Goal: Task Accomplishment & Management: Manage account settings

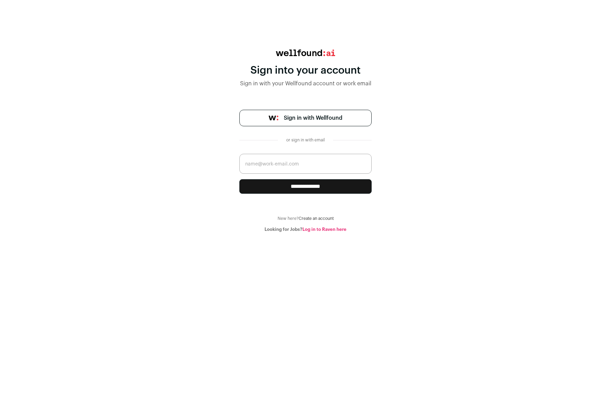
click at [325, 117] on span "Sign in with Wellfound" at bounding box center [313, 118] width 59 height 8
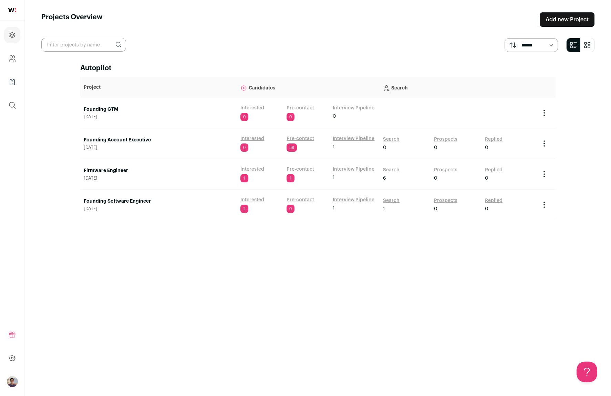
click at [248, 199] on link "Interested" at bounding box center [252, 200] width 24 height 7
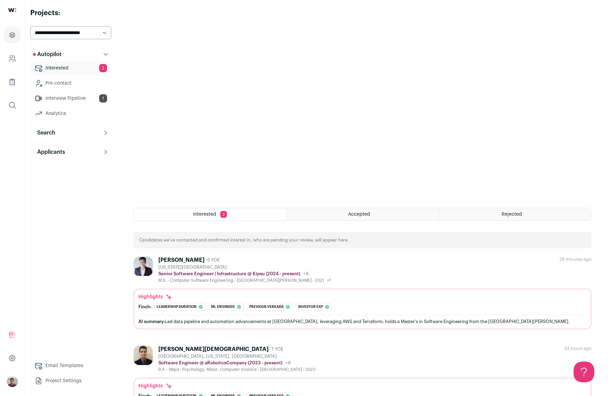
scroll to position [98, 0]
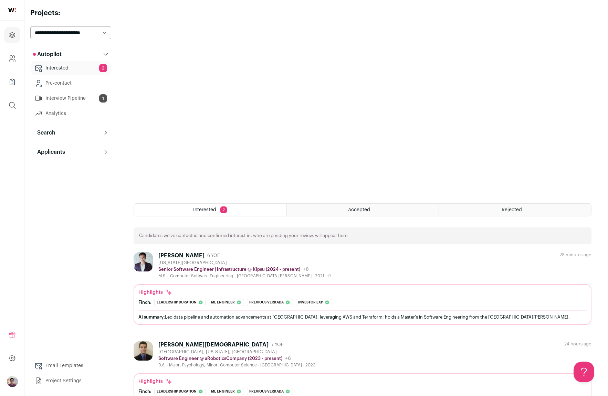
click at [170, 254] on div "[PERSON_NAME]" at bounding box center [181, 255] width 46 height 7
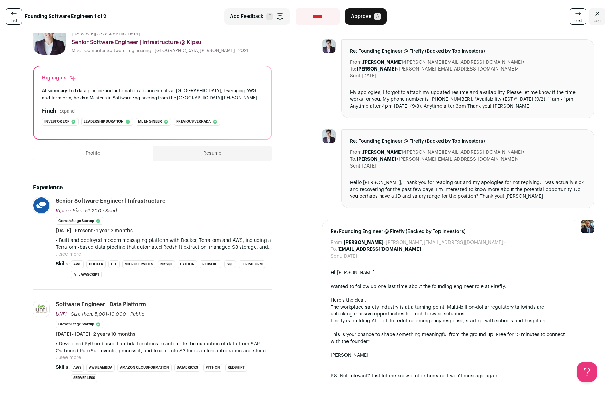
scroll to position [64, 0]
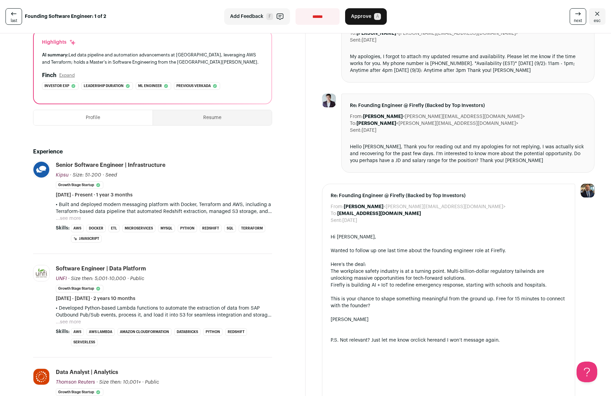
click at [72, 216] on button "...see more" at bounding box center [68, 218] width 25 height 7
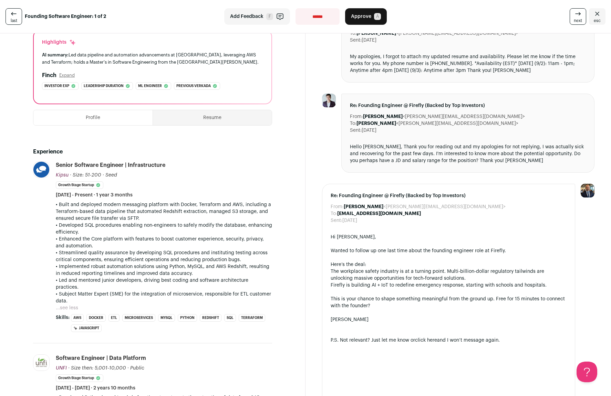
click at [106, 208] on p "• Built and deployed modern messaging platform with Docker, Terraform and AWS, …" at bounding box center [164, 211] width 216 height 21
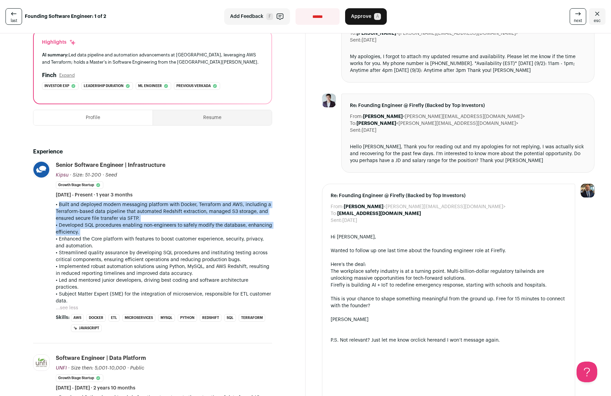
drag, startPoint x: 106, startPoint y: 208, endPoint x: 111, endPoint y: 227, distance: 19.8
click at [111, 227] on div "• Built and deployed modern messaging platform with Docker, Terraform and AWS, …" at bounding box center [164, 252] width 216 height 103
click at [111, 227] on p "• Developed SQL procedures enabling non-engineers to safely modify the database…" at bounding box center [164, 229] width 216 height 14
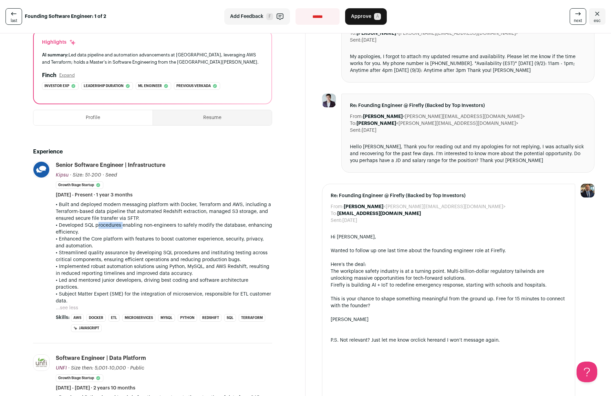
click at [111, 227] on p "• Developed SQL procedures enabling non-engineers to safely modify the database…" at bounding box center [164, 229] width 216 height 14
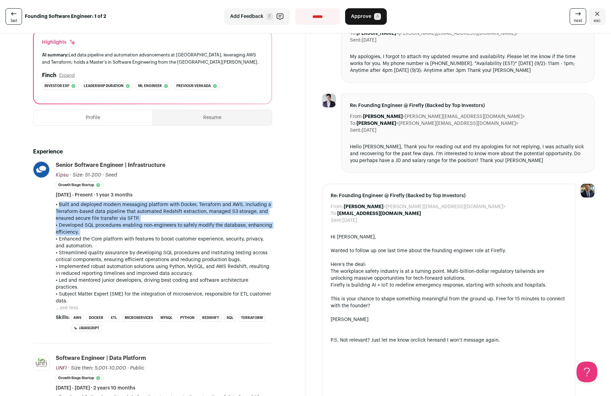
drag, startPoint x: 111, startPoint y: 227, endPoint x: 112, endPoint y: 218, distance: 9.7
click at [112, 218] on div "• Built and deployed modern messaging platform with Docker, Terraform and AWS, …" at bounding box center [164, 252] width 216 height 103
click at [112, 218] on p "• Built and deployed modern messaging platform with Docker, Terraform and AWS, …" at bounding box center [164, 211] width 216 height 21
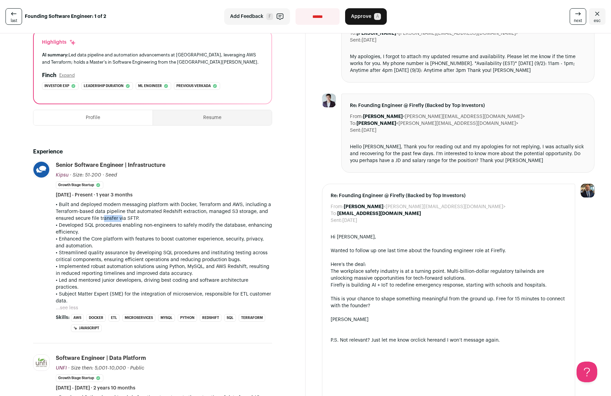
click at [112, 218] on p "• Built and deployed modern messaging platform with Docker, Terraform and AWS, …" at bounding box center [164, 211] width 216 height 21
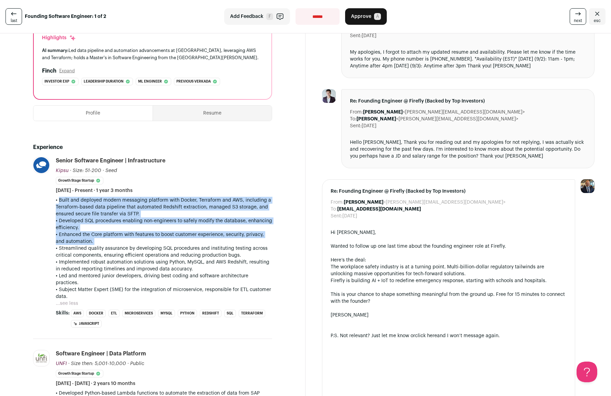
scroll to position [73, 0]
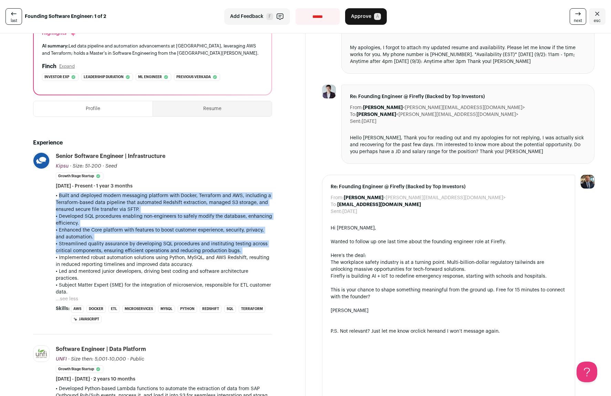
drag, startPoint x: 112, startPoint y: 218, endPoint x: 116, endPoint y: 244, distance: 27.2
click at [116, 244] on div "• Built and deployed modern messaging platform with Docker, Terraform and AWS, …" at bounding box center [164, 243] width 216 height 103
click at [116, 244] on p "• Streamlined quality assurance by developing SQL procedures and instituting te…" at bounding box center [164, 248] width 216 height 14
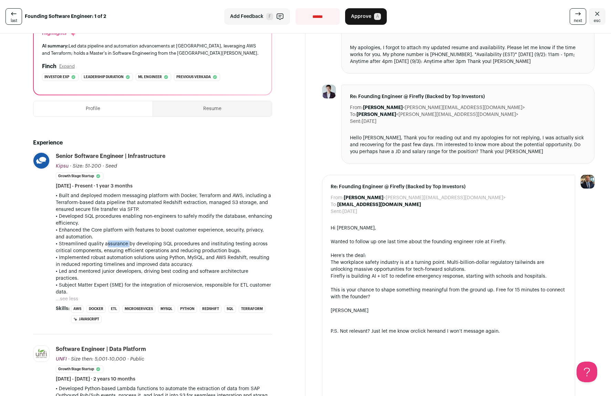
click at [116, 244] on p "• Streamlined quality assurance by developing SQL procedures and instituting te…" at bounding box center [164, 248] width 216 height 14
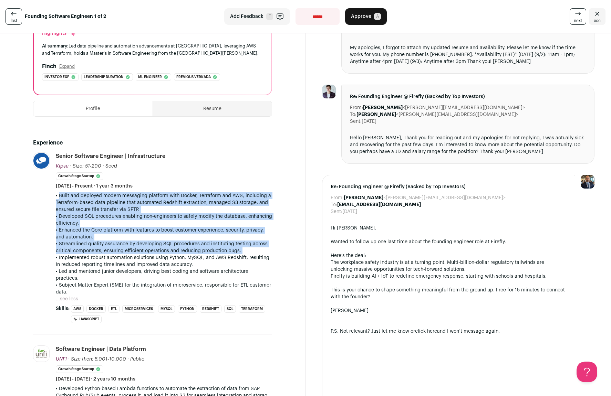
drag, startPoint x: 116, startPoint y: 244, endPoint x: 118, endPoint y: 206, distance: 38.3
click at [118, 206] on div "• Built and deployed modern messaging platform with Docker, Terraform and AWS, …" at bounding box center [164, 243] width 216 height 103
click at [118, 206] on p "• Built and deployed modern messaging platform with Docker, Terraform and AWS, …" at bounding box center [164, 202] width 216 height 21
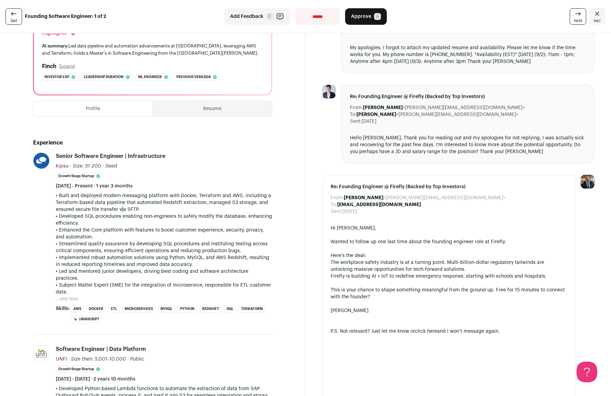
click at [118, 206] on p "• Built and deployed modern messaging platform with Docker, Terraform and AWS, …" at bounding box center [164, 202] width 216 height 21
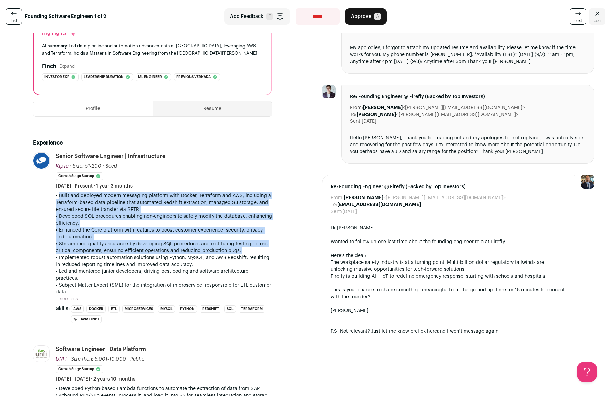
drag, startPoint x: 118, startPoint y: 206, endPoint x: 120, endPoint y: 252, distance: 45.9
click at [120, 252] on div "• Built and deployed modern messaging platform with Docker, Terraform and AWS, …" at bounding box center [164, 243] width 216 height 103
click at [120, 252] on p "• Streamlined quality assurance by developing SQL procedures and instituting te…" at bounding box center [164, 248] width 216 height 14
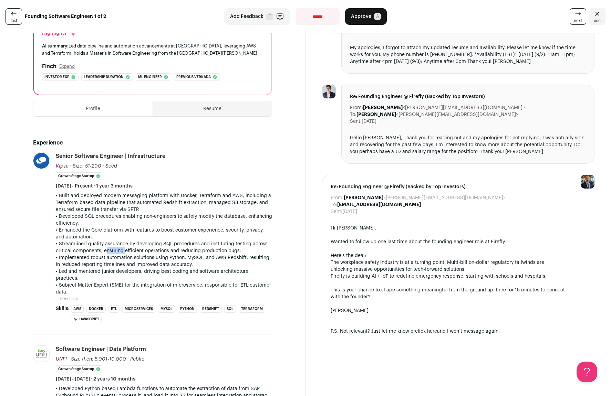
click at [120, 252] on p "• Streamlined quality assurance by developing SQL procedures and instituting te…" at bounding box center [164, 248] width 216 height 14
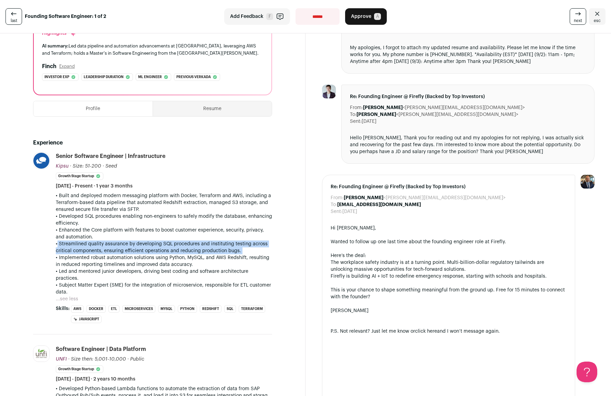
scroll to position [77, 0]
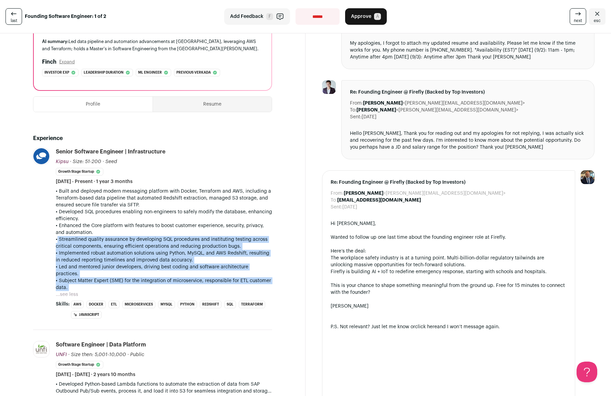
drag, startPoint x: 120, startPoint y: 252, endPoint x: 123, endPoint y: 277, distance: 25.2
click at [123, 277] on div "• Built and deployed modern messaging platform with Docker, Terraform and AWS, …" at bounding box center [164, 239] width 216 height 103
click at [123, 277] on p "• Subject Matter Expert (SME) for the integration of microservice, responsible …" at bounding box center [164, 284] width 216 height 14
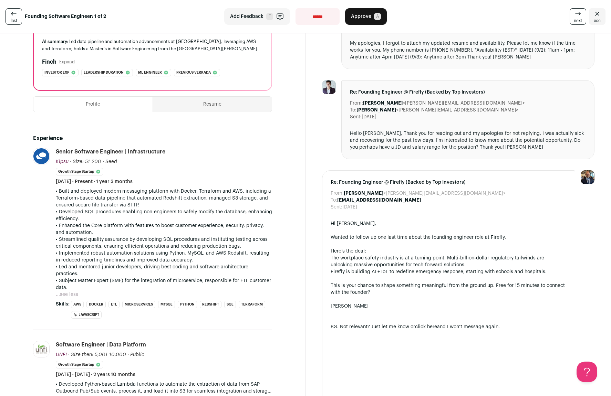
click at [123, 277] on p "• Subject Matter Expert (SME) for the integration of microservice, responsible …" at bounding box center [164, 284] width 216 height 14
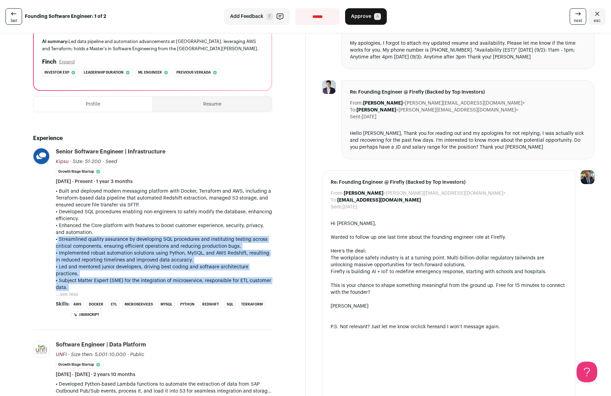
drag, startPoint x: 123, startPoint y: 277, endPoint x: 122, endPoint y: 237, distance: 40.3
click at [122, 237] on div "• Built and deployed modern messaging platform with Docker, Terraform and AWS, …" at bounding box center [164, 239] width 216 height 103
click at [122, 237] on p "• Streamlined quality assurance by developing SQL procedures and instituting te…" at bounding box center [164, 243] width 216 height 14
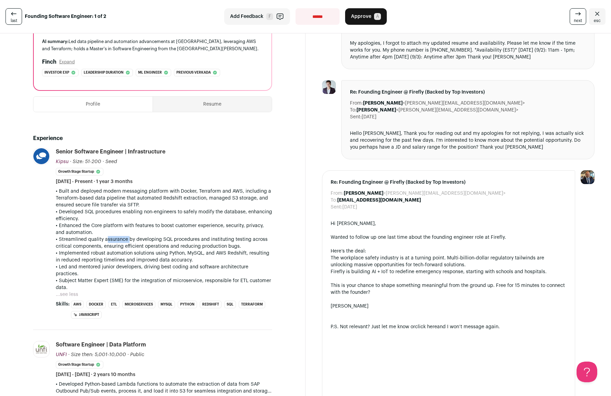
click at [122, 237] on p "• Streamlined quality assurance by developing SQL procedures and instituting te…" at bounding box center [164, 243] width 216 height 14
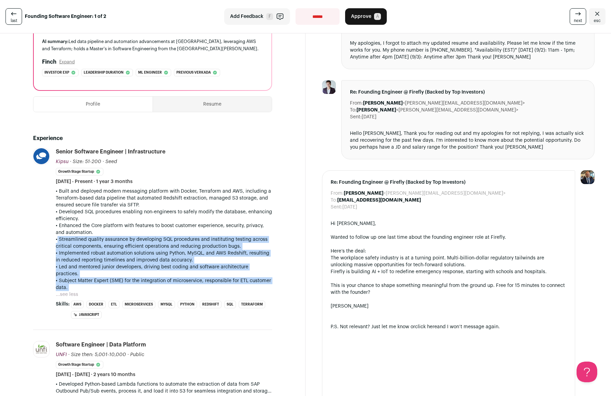
drag, startPoint x: 122, startPoint y: 237, endPoint x: 128, endPoint y: 276, distance: 40.1
click at [128, 276] on div "• Built and deployed modern messaging platform with Docker, Terraform and AWS, …" at bounding box center [164, 239] width 216 height 103
click at [128, 277] on p "• Subject Matter Expert (SME) for the integration of microservice, responsible …" at bounding box center [164, 284] width 216 height 14
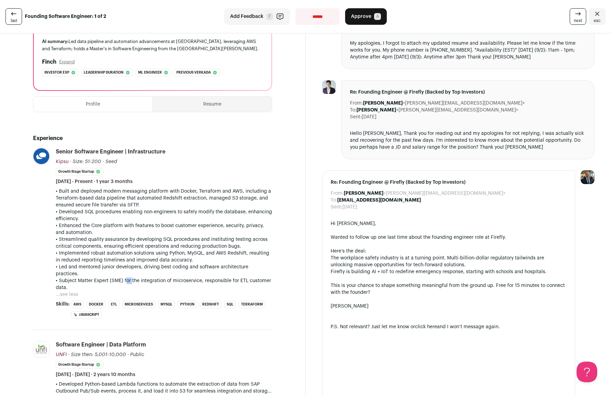
click at [128, 277] on p "• Subject Matter Expert (SME) for the integration of microservice, responsible …" at bounding box center [164, 284] width 216 height 14
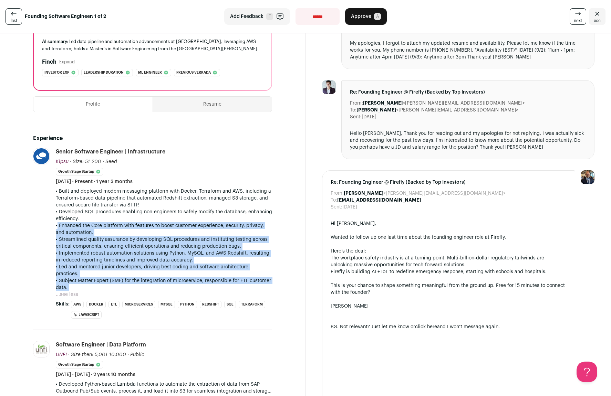
drag, startPoint x: 128, startPoint y: 276, endPoint x: 125, endPoint y: 229, distance: 47.3
click at [125, 229] on div "• Built and deployed modern messaging platform with Docker, Terraform and AWS, …" at bounding box center [164, 239] width 216 height 103
click at [125, 229] on p "• Enhanced the Core platform with features to boost customer experience, securi…" at bounding box center [164, 229] width 216 height 14
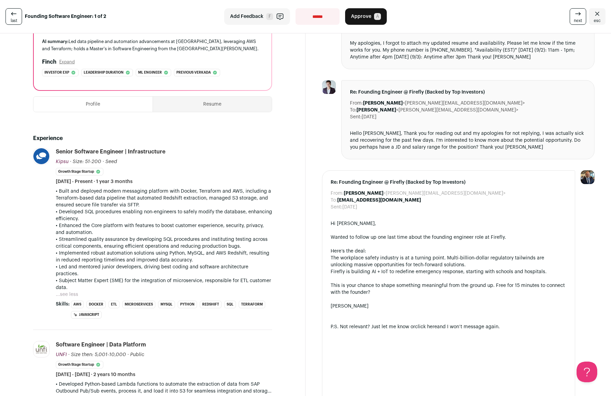
click at [114, 277] on p "• Subject Matter Expert (SME) for the integration of microservice, responsible …" at bounding box center [164, 284] width 216 height 14
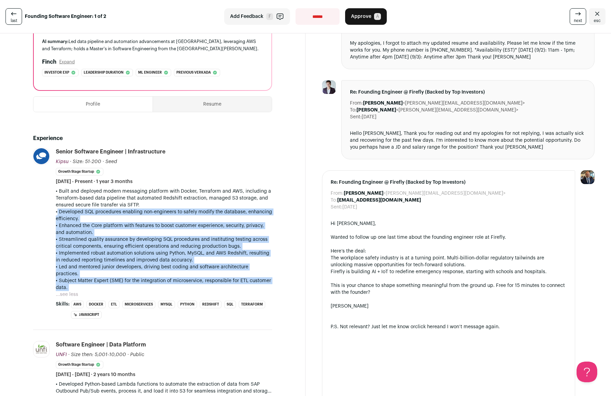
drag, startPoint x: 114, startPoint y: 273, endPoint x: 124, endPoint y: 222, distance: 52.5
click at [124, 222] on div "• Built and deployed modern messaging platform with Docker, Terraform and AWS, …" at bounding box center [164, 239] width 216 height 103
click at [124, 222] on p "• Developed SQL procedures enabling non-engineers to safely modify the database…" at bounding box center [164, 216] width 216 height 14
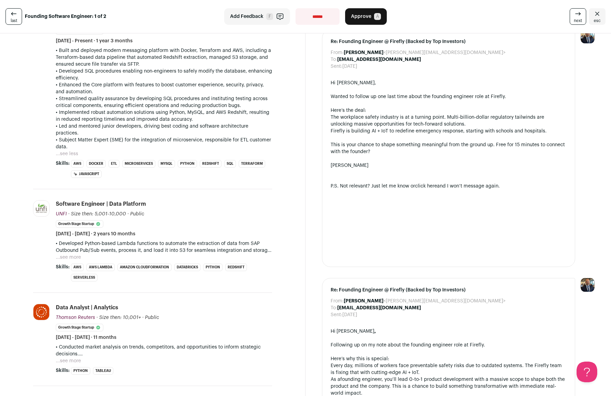
scroll to position [333, 0]
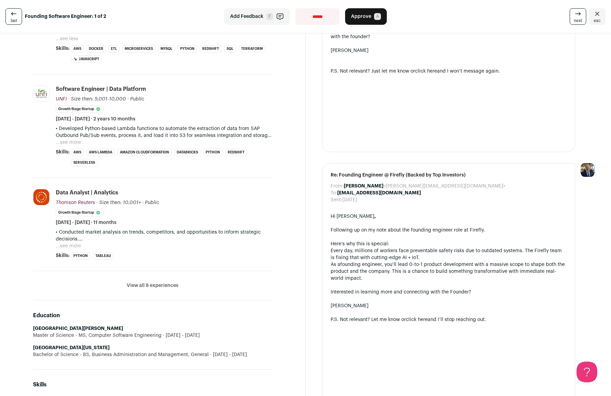
click at [167, 282] on button "View all 8 experiences" at bounding box center [153, 285] width 52 height 7
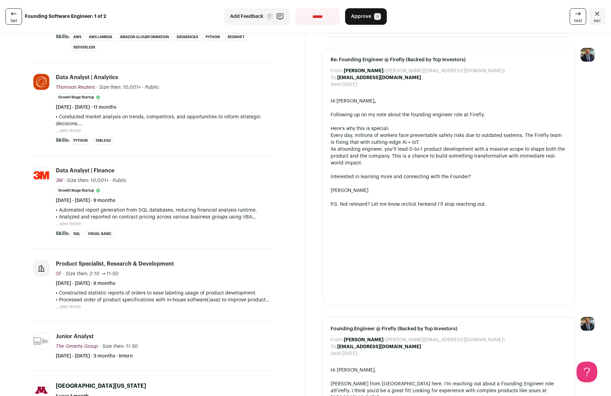
scroll to position [551, 0]
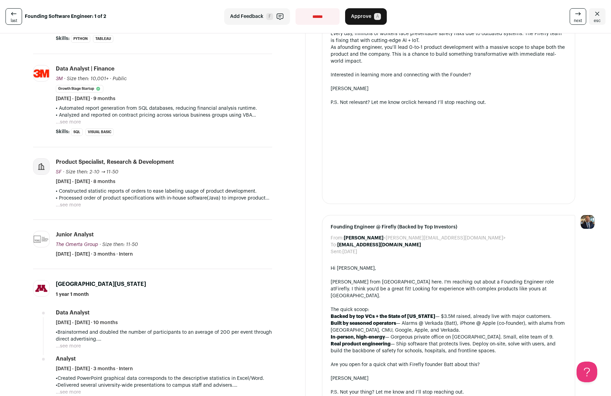
click at [11, 15] on icon at bounding box center [13, 13] width 5 height 3
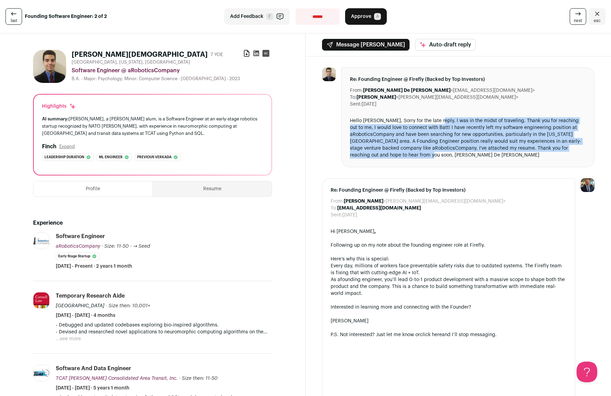
drag, startPoint x: 434, startPoint y: 121, endPoint x: 452, endPoint y: 155, distance: 38.5
click at [452, 155] on div "Hello [PERSON_NAME], Sorry for the late reply, I was in the midst of traveling.…" at bounding box center [468, 137] width 236 height 41
drag, startPoint x: 452, startPoint y: 155, endPoint x: 428, endPoint y: 116, distance: 46.0
click at [428, 116] on div "Re: Founding Engineer @ Firefly (Backed by Top Investors) From: [PERSON_NAME] D…" at bounding box center [467, 117] width 253 height 100
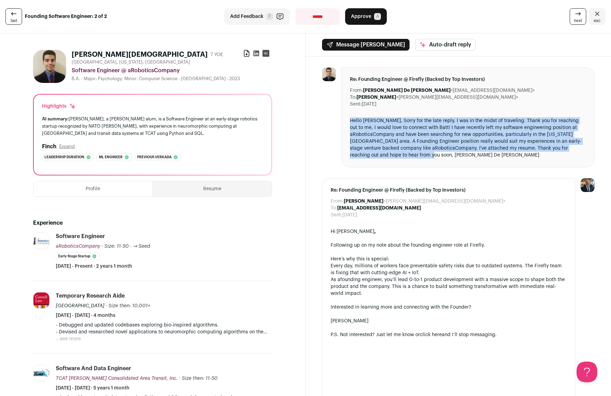
click at [428, 116] on div "Re: Founding Engineer @ Firefly (Backed by Top Investors) From: [PERSON_NAME] D…" at bounding box center [467, 117] width 253 height 100
drag, startPoint x: 428, startPoint y: 116, endPoint x: 451, endPoint y: 153, distance: 43.3
click at [451, 153] on div "Re: Founding Engineer @ Firefly (Backed by Top Investors) From: [PERSON_NAME] D…" at bounding box center [467, 117] width 253 height 100
click at [451, 153] on div "Hello [PERSON_NAME], Sorry for the late reply, I was in the midst of traveling.…" at bounding box center [468, 137] width 236 height 41
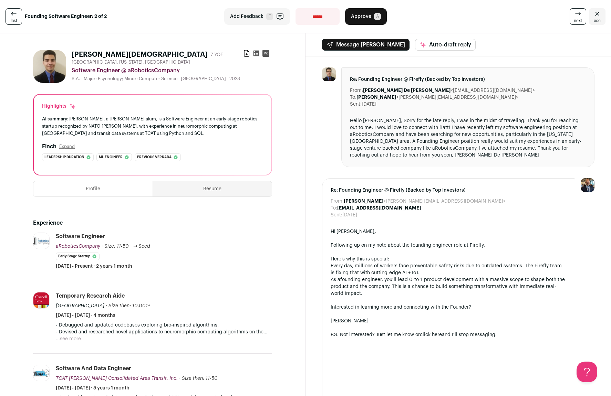
drag, startPoint x: 451, startPoint y: 153, endPoint x: 455, endPoint y: 112, distance: 41.1
click at [455, 112] on div "Re: Founding Engineer @ Firefly (Backed by Top Investors) From: [PERSON_NAME] D…" at bounding box center [467, 117] width 253 height 100
drag, startPoint x: 455, startPoint y: 112, endPoint x: 455, endPoint y: 161, distance: 49.9
click at [455, 161] on div "Re: Founding Engineer @ Firefly (Backed by Top Investors) From: [PERSON_NAME] D…" at bounding box center [467, 117] width 253 height 100
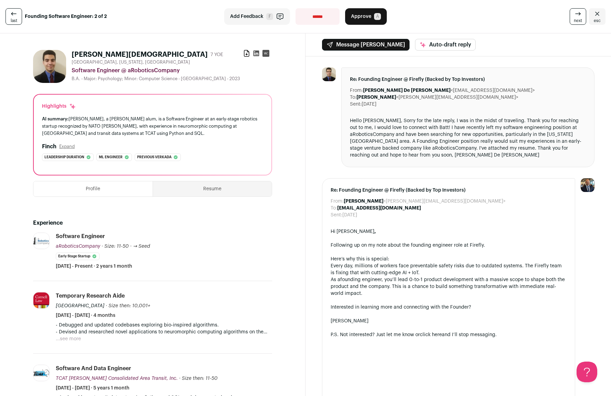
click at [458, 156] on div "Hello [PERSON_NAME], Sorry for the late reply, I was in the midst of traveling.…" at bounding box center [468, 137] width 236 height 41
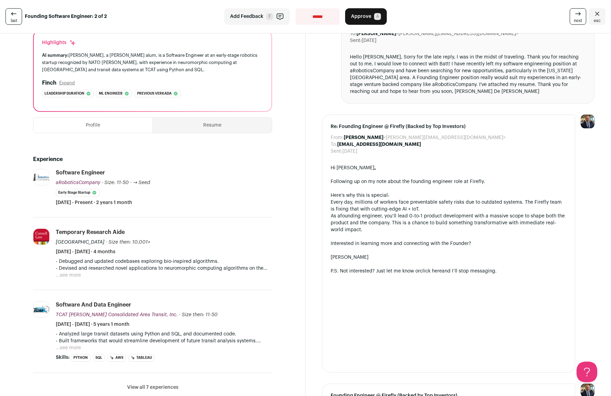
scroll to position [253, 0]
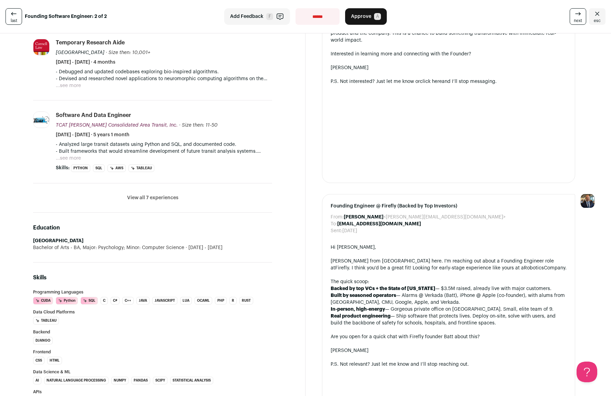
click at [156, 200] on button "View all 7 experiences" at bounding box center [152, 198] width 51 height 7
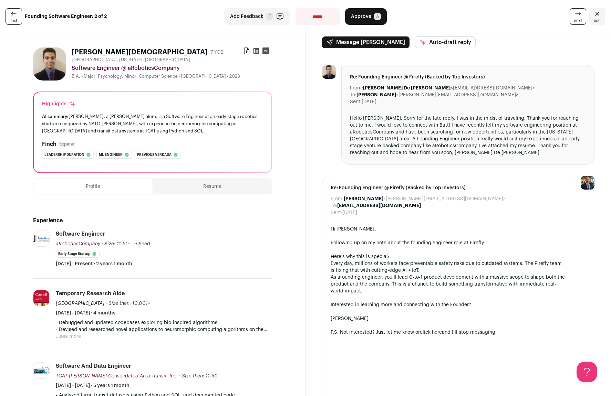
scroll to position [0, 0]
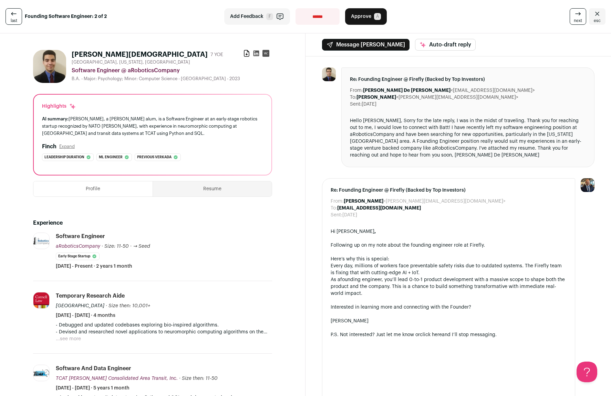
click at [99, 124] on div "AI summary: [PERSON_NAME], a [PERSON_NAME] alum, is a Software Engineer at an e…" at bounding box center [152, 126] width 221 height 22
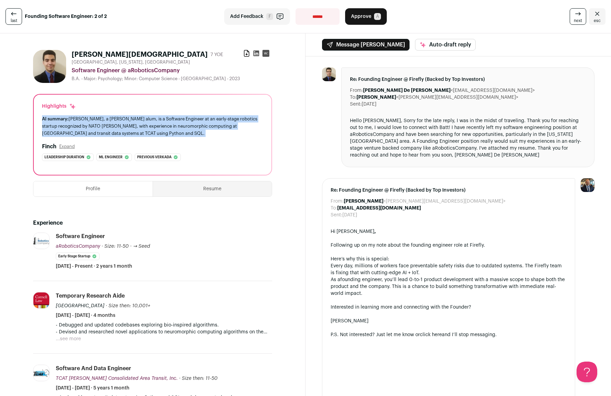
click at [99, 124] on div "AI summary: [PERSON_NAME], a [PERSON_NAME] alum, is a Software Engineer at an e…" at bounding box center [152, 126] width 221 height 22
click at [134, 129] on div "AI summary: [PERSON_NAME], a [PERSON_NAME] alum, is a Software Engineer at an e…" at bounding box center [152, 126] width 221 height 22
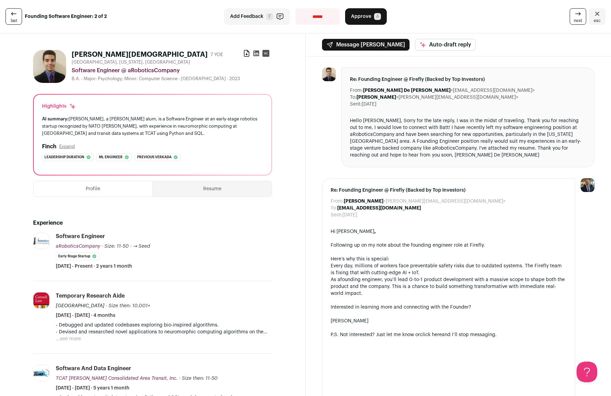
click at [134, 129] on div "AI summary: [PERSON_NAME], a [PERSON_NAME] alum, is a Software Engineer at an e…" at bounding box center [152, 126] width 221 height 22
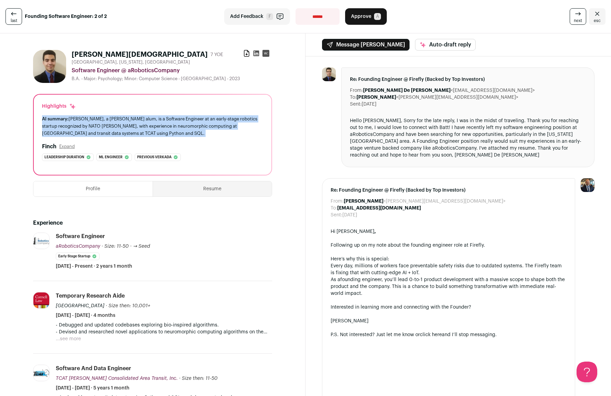
click at [134, 129] on div "AI summary: [PERSON_NAME], a [PERSON_NAME] alum, is a Software Engineer at an e…" at bounding box center [152, 126] width 221 height 22
click at [138, 126] on div "AI summary: [PERSON_NAME], a [PERSON_NAME] alum, is a Software Engineer at an e…" at bounding box center [152, 126] width 221 height 22
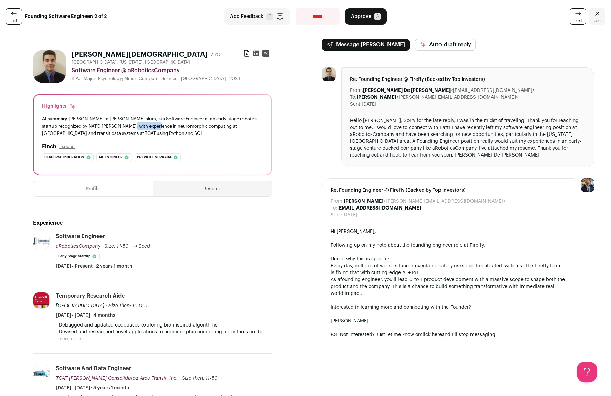
click at [138, 126] on div "AI summary: [PERSON_NAME], a [PERSON_NAME] alum, is a Software Engineer at an e…" at bounding box center [152, 126] width 221 height 22
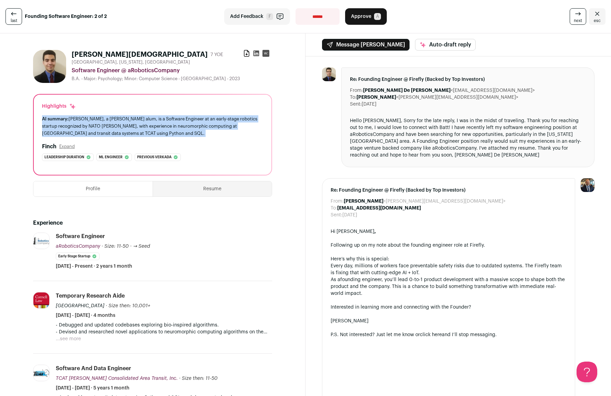
click at [138, 126] on div "AI summary: [PERSON_NAME], a [PERSON_NAME] alum, is a Software Engineer at an e…" at bounding box center [152, 126] width 221 height 22
click at [136, 130] on div "AI summary: [PERSON_NAME], a [PERSON_NAME] alum, is a Software Engineer at an e…" at bounding box center [152, 126] width 221 height 22
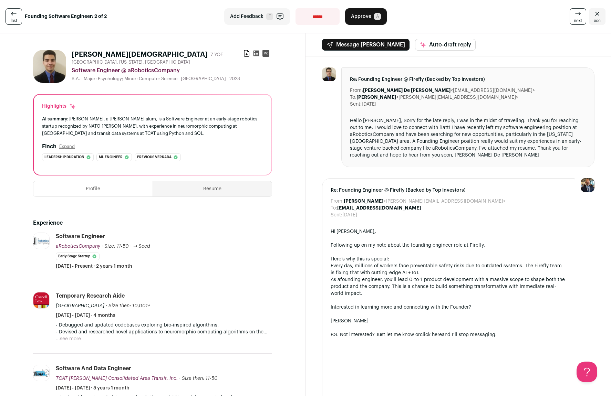
click at [18, 16] on link "last" at bounding box center [14, 16] width 17 height 17
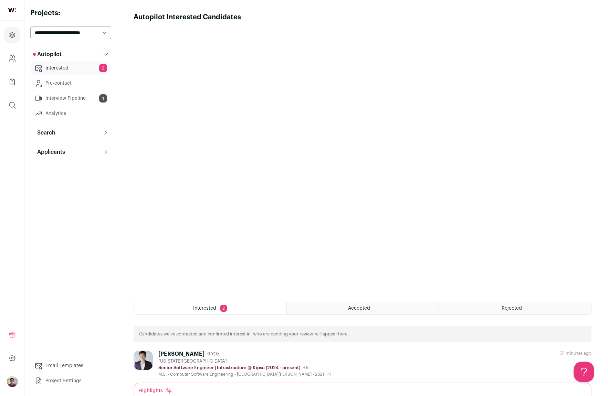
click at [73, 69] on link "Interested 2" at bounding box center [70, 68] width 81 height 14
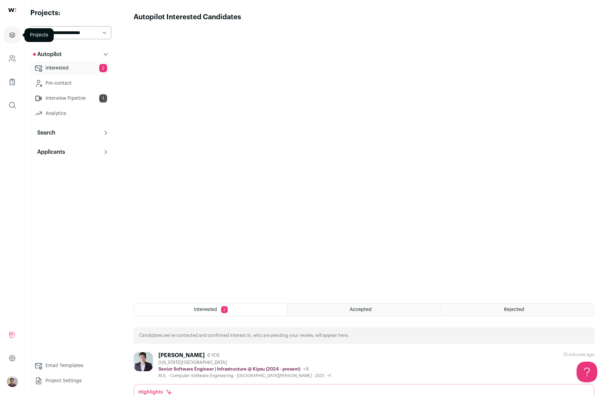
click at [17, 35] on link "Projects" at bounding box center [12, 35] width 16 height 17
click at [81, 152] on button "Applicants" at bounding box center [70, 152] width 81 height 14
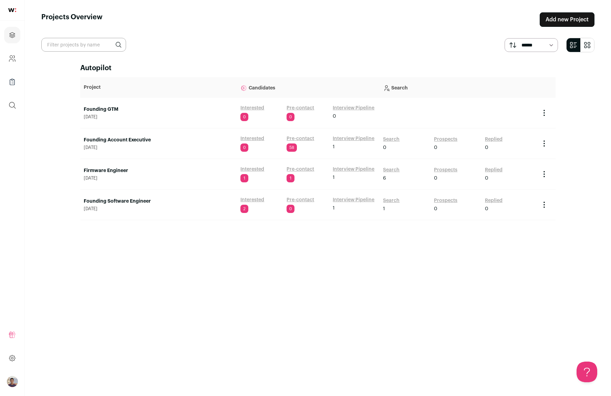
click at [123, 168] on link "Firmware Engineer" at bounding box center [159, 170] width 150 height 7
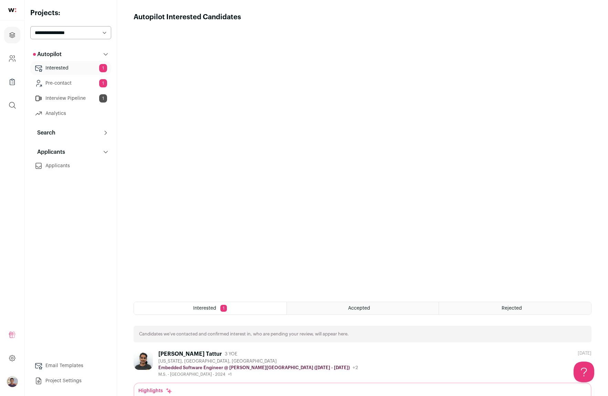
scroll to position [40, 0]
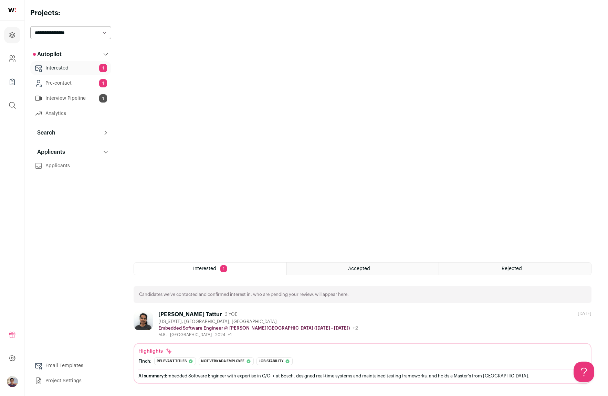
click at [237, 316] on div "Arpitha Tattur 3 YOE" at bounding box center [258, 314] width 200 height 7
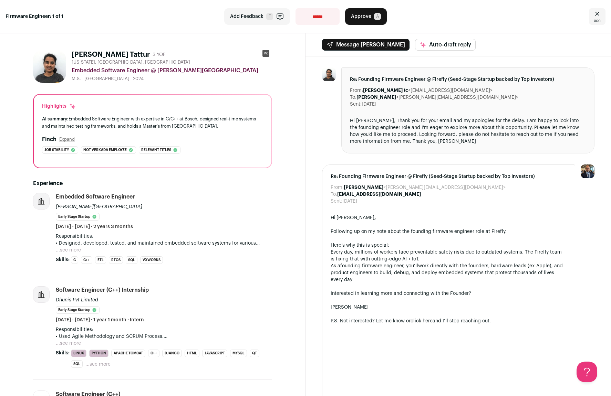
drag, startPoint x: 213, startPoint y: 124, endPoint x: 211, endPoint y: 111, distance: 12.9
click at [211, 111] on div "Highlights AI summary: Embedded Software Engineer with expertise in C/C++ at Bo…" at bounding box center [153, 131] width 238 height 73
drag, startPoint x: 214, startPoint y: 112, endPoint x: 226, endPoint y: 125, distance: 17.6
click at [226, 125] on div "Highlights AI summary: Embedded Software Engineer with expertise in C/C++ at Bo…" at bounding box center [153, 131] width 238 height 73
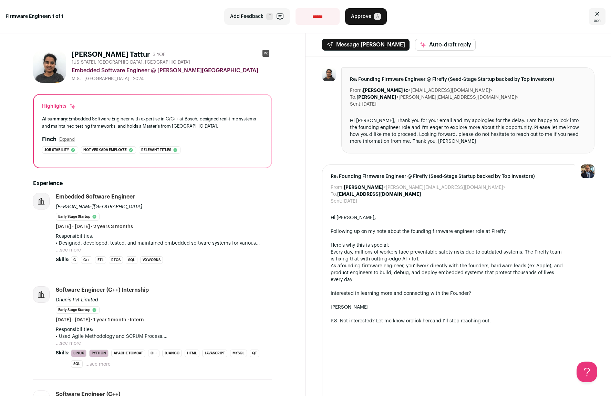
click at [226, 125] on div "AI summary: Embedded Software Engineer with expertise in C/C++ at Bosch, design…" at bounding box center [152, 122] width 221 height 14
drag, startPoint x: 226, startPoint y: 128, endPoint x: 222, endPoint y: 108, distance: 20.6
click at [222, 108] on div "Highlights AI summary: Embedded Software Engineer with expertise in C/C++ at Bo…" at bounding box center [153, 131] width 238 height 73
click at [222, 108] on div "Highlights" at bounding box center [152, 106] width 221 height 7
click at [226, 131] on div "Highlights AI summary: Embedded Software Engineer with expertise in C/C++ at Bo…" at bounding box center [153, 131] width 238 height 73
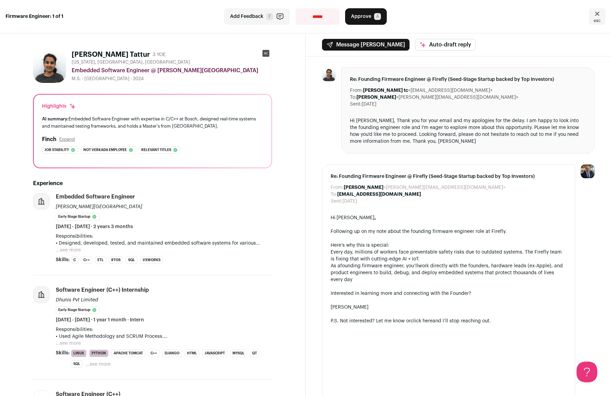
click at [227, 126] on div "AI summary: Embedded Software Engineer with expertise in C/C++ at Bosch, design…" at bounding box center [152, 122] width 221 height 14
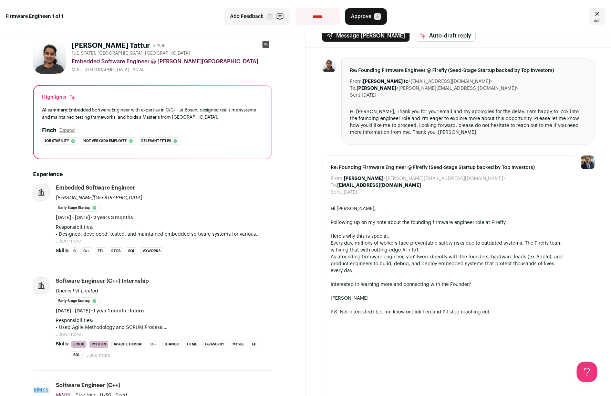
scroll to position [13, 0]
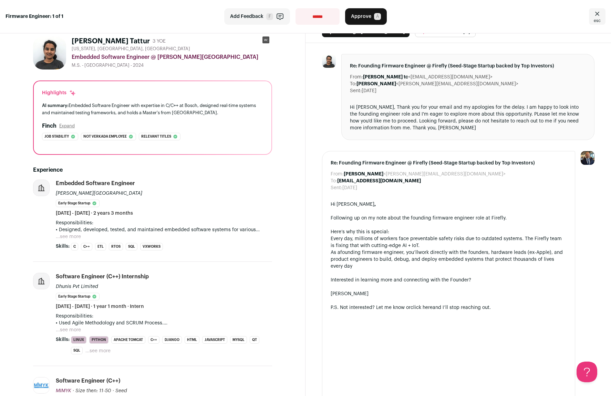
click at [77, 236] on button "...see more" at bounding box center [68, 236] width 25 height 7
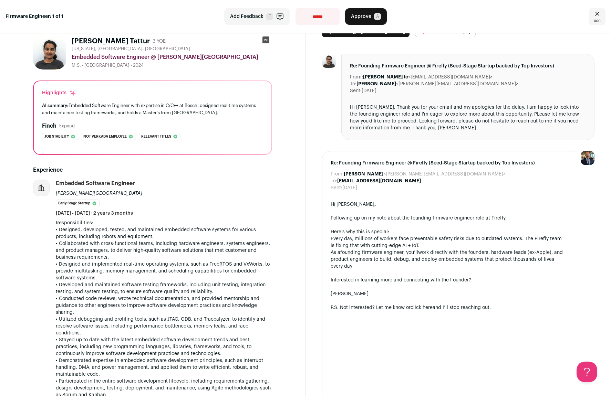
click at [210, 233] on p "• Designed, developed, tested, and maintained embedded software systems for var…" at bounding box center [164, 234] width 216 height 14
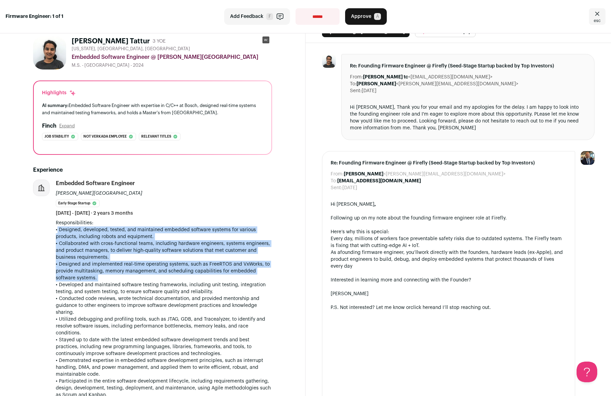
drag, startPoint x: 210, startPoint y: 233, endPoint x: 208, endPoint y: 271, distance: 37.9
click at [208, 271] on div "Responsibilities: • Designed, developed, tested, and maintained embedded softwa…" at bounding box center [164, 340] width 216 height 241
click at [208, 271] on p "• Designed and implemented real-time operating systems, such as FreeRTOS and Vx…" at bounding box center [164, 271] width 216 height 21
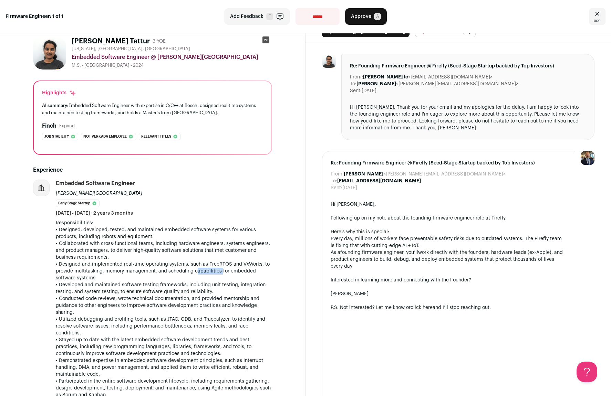
click at [208, 271] on p "• Designed and implemented real-time operating systems, such as FreeRTOS and Vx…" at bounding box center [164, 271] width 216 height 21
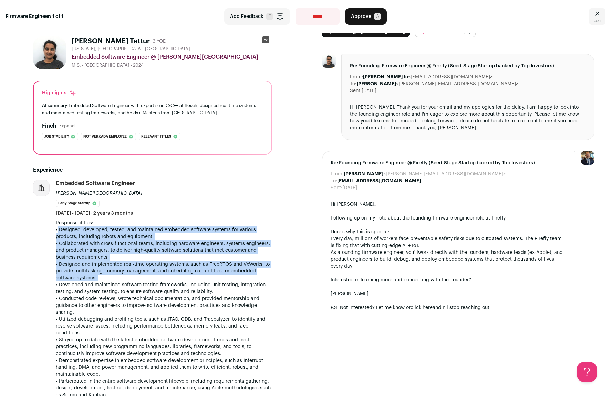
drag, startPoint x: 208, startPoint y: 271, endPoint x: 206, endPoint y: 234, distance: 36.6
click at [206, 234] on div "Responsibilities: • Designed, developed, tested, and maintained embedded softwa…" at bounding box center [164, 340] width 216 height 241
click at [206, 234] on p "• Designed, developed, tested, and maintained embedded software systems for var…" at bounding box center [164, 234] width 216 height 14
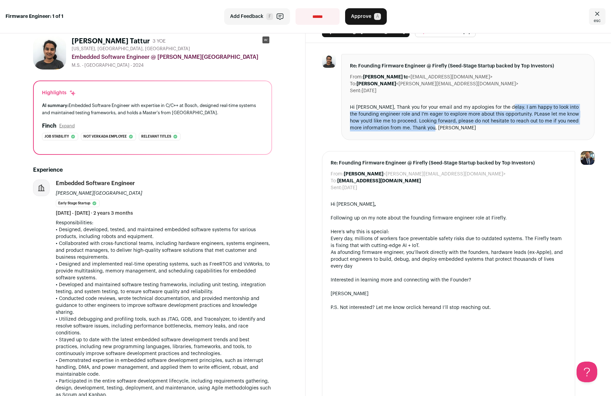
drag, startPoint x: 504, startPoint y: 107, endPoint x: 514, endPoint y: 127, distance: 22.6
click at [514, 127] on div "Hi Adam, Thank you for your email and my apologies for the delay. I am happy to…" at bounding box center [468, 118] width 236 height 28
drag, startPoint x: 501, startPoint y: 125, endPoint x: 492, endPoint y: 100, distance: 27.1
click at [492, 100] on div "Re: Founding Firmware Engineer @ Firefly (Seed-Stage Startup backed by Top Inve…" at bounding box center [467, 97] width 253 height 86
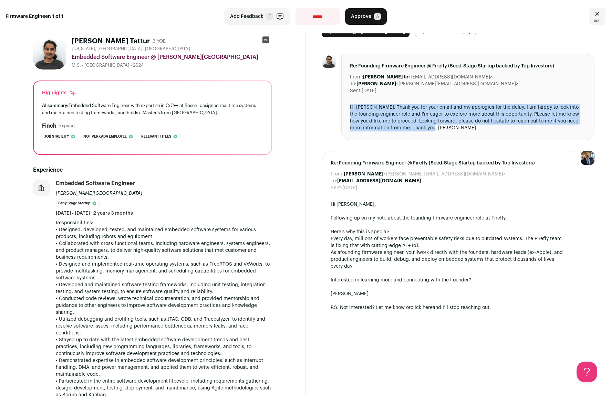
click at [492, 100] on div "Re: Founding Firmware Engineer @ Firefly (Seed-Stage Startup backed by Top Inve…" at bounding box center [467, 97] width 253 height 86
drag, startPoint x: 492, startPoint y: 100, endPoint x: 490, endPoint y: 126, distance: 25.9
click at [490, 126] on div "Re: Founding Firmware Engineer @ Firefly (Seed-Stage Startup backed by Top Inve…" at bounding box center [467, 97] width 253 height 86
click at [490, 126] on div "Hi Adam, Thank you for your email and my apologies for the delay. I am happy to…" at bounding box center [468, 118] width 236 height 28
drag, startPoint x: 490, startPoint y: 126, endPoint x: 481, endPoint y: 96, distance: 31.3
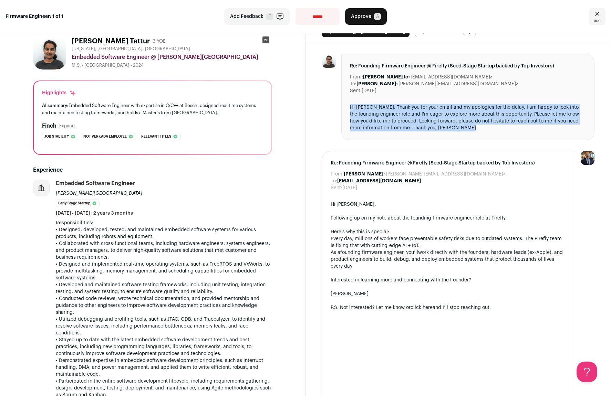
click at [481, 96] on div "Re: Founding Firmware Engineer @ Firefly (Seed-Stage Startup backed by Top Inve…" at bounding box center [467, 97] width 253 height 86
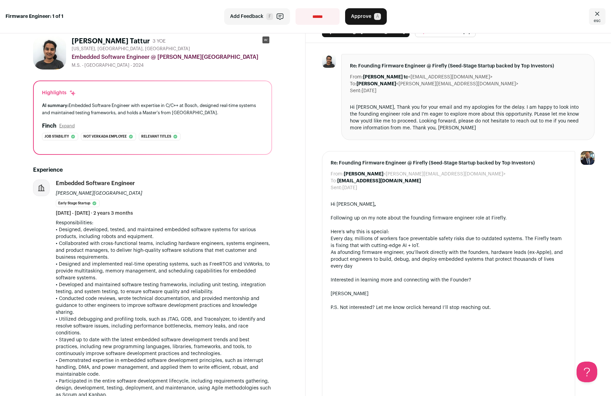
click at [481, 96] on div "Re: Founding Firmware Engineer @ Firefly (Seed-Stage Startup backed by Top Inve…" at bounding box center [467, 97] width 253 height 86
drag, startPoint x: 481, startPoint y: 96, endPoint x: 480, endPoint y: 126, distance: 30.3
click at [480, 126] on div "Re: Founding Firmware Engineer @ Firefly (Seed-Stage Startup backed by Top Inve…" at bounding box center [467, 97] width 253 height 86
click at [480, 126] on div "Hi Adam, Thank you for your email and my apologies for the delay. I am happy to…" at bounding box center [468, 118] width 236 height 28
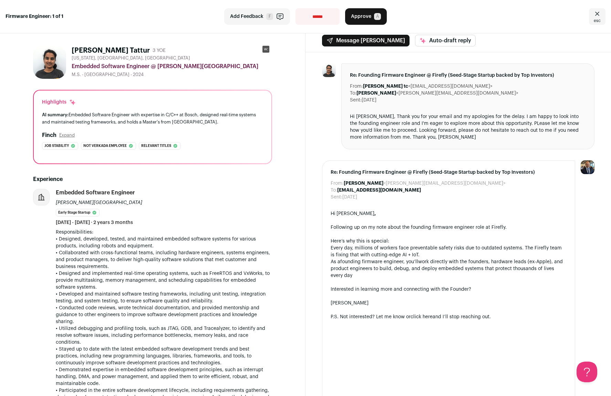
scroll to position [9, 0]
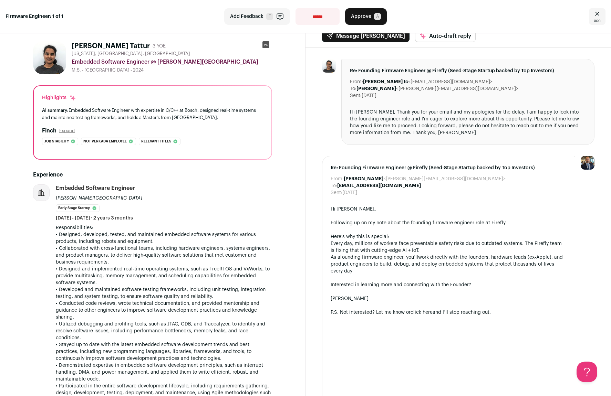
drag, startPoint x: 195, startPoint y: 272, endPoint x: 229, endPoint y: 318, distance: 57.6
click at [229, 318] on div "Responsibilities: • Designed, developed, tested, and maintained embedded softwa…" at bounding box center [164, 344] width 216 height 241
click at [229, 318] on p "• Conducted code reviews, wrote technical documentation, and provided mentorshi…" at bounding box center [164, 310] width 216 height 21
drag, startPoint x: 229, startPoint y: 318, endPoint x: 218, endPoint y: 263, distance: 55.8
click at [218, 263] on div "Responsibilities: • Designed, developed, tested, and maintained embedded softwa…" at bounding box center [164, 344] width 216 height 241
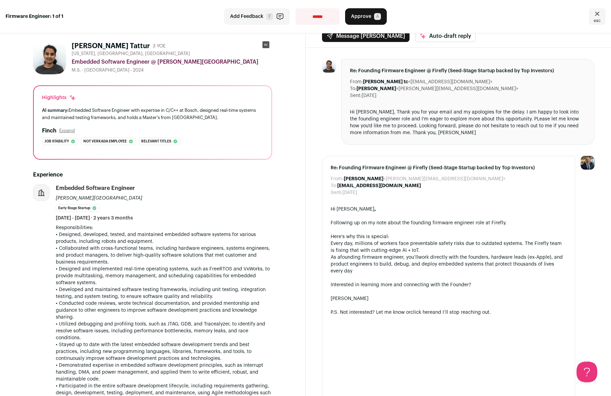
click at [218, 263] on p "• Collaborated with cross-functional teams, including hardware engineers, syste…" at bounding box center [164, 255] width 216 height 21
drag, startPoint x: 218, startPoint y: 263, endPoint x: 218, endPoint y: 281, distance: 17.9
click at [218, 281] on div "Responsibilities: • Designed, developed, tested, and maintained embedded softwa…" at bounding box center [164, 344] width 216 height 241
click at [218, 281] on p "• Designed and implemented real-time operating systems, such as FreeRTOS and Vx…" at bounding box center [164, 276] width 216 height 21
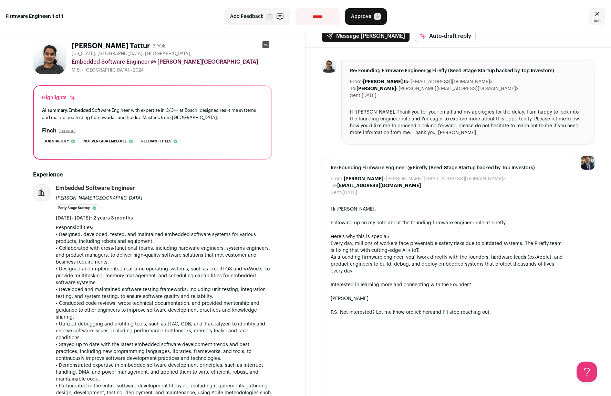
click at [218, 281] on p "• Designed and implemented real-time operating systems, such as FreeRTOS and Vx…" at bounding box center [164, 276] width 216 height 21
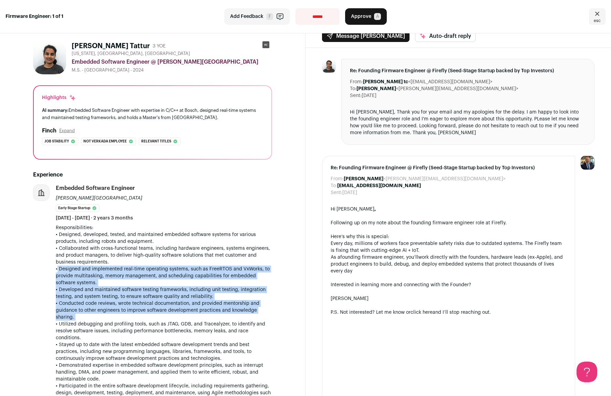
drag, startPoint x: 218, startPoint y: 281, endPoint x: 211, endPoint y: 318, distance: 37.6
click at [211, 318] on div "Responsibilities: • Designed, developed, tested, and maintained embedded softwa…" at bounding box center [164, 344] width 216 height 241
click at [211, 318] on p "• Conducted code reviews, wrote technical documentation, and provided mentorshi…" at bounding box center [164, 310] width 216 height 21
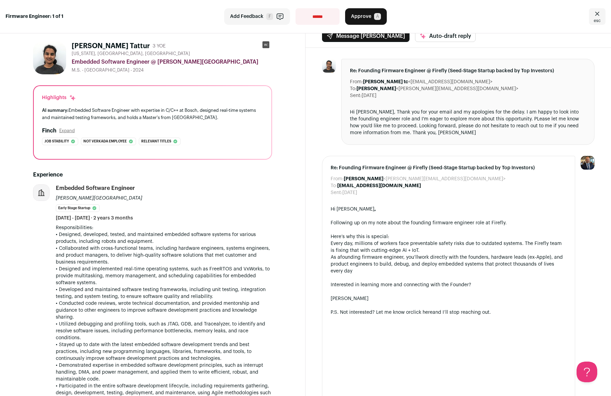
scroll to position [124, 0]
